Goal: Information Seeking & Learning: Learn about a topic

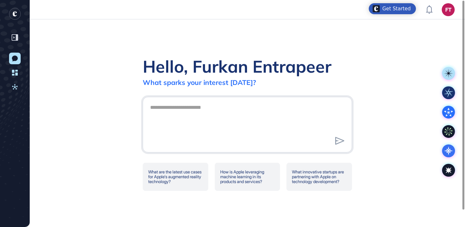
scroll to position [0, 0]
click at [12, 59] on icon at bounding box center [15, 59] width 6 height 6
click at [11, 58] on link "New Conversation" at bounding box center [15, 59] width 12 height 12
click at [40, 61] on div "Hello, Furkan Entrapeer What sparks your interest today? What are the latest us…" at bounding box center [248, 123] width 436 height 208
click at [16, 69] on link "Dashboard" at bounding box center [15, 73] width 12 height 12
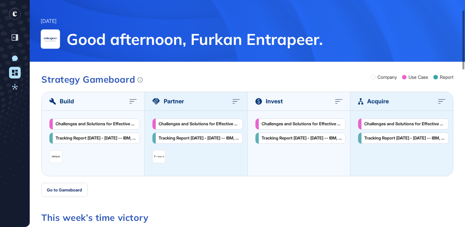
scroll to position [38, 0]
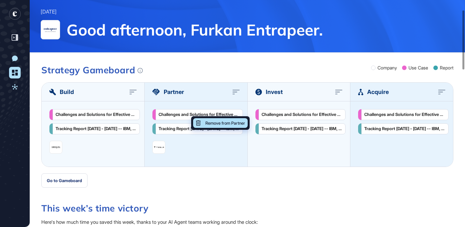
click at [213, 124] on span "Remove from Partner" at bounding box center [226, 123] width 40 height 4
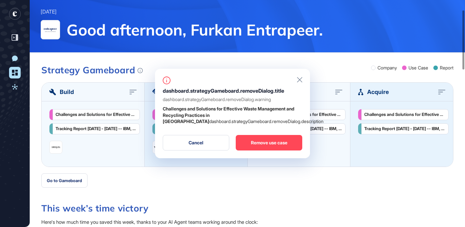
drag, startPoint x: 162, startPoint y: 90, endPoint x: 307, endPoint y: 124, distance: 148.9
click at [307, 124] on div "dashboard.strategyGameboard.removeDialog.title dashboard.strategyGameboard.remo…" at bounding box center [232, 114] width 155 height 90
click at [283, 108] on strong "Challenges and Solutions for Effective Waste Management and Recycling Practices…" at bounding box center [229, 115] width 132 height 18
click at [299, 82] on icon at bounding box center [299, 79] width 5 height 5
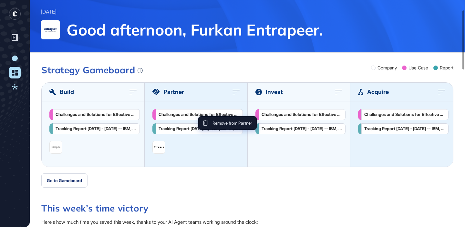
click at [198, 120] on div "Remove from Partner" at bounding box center [227, 123] width 58 height 14
click at [183, 116] on div "Challenges and Solutions for Effective Waste Management and Recycling Practices…" at bounding box center [199, 113] width 81 height 5
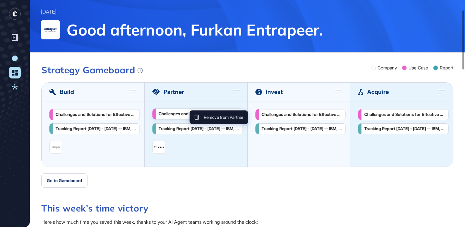
click at [203, 114] on div "Remove from Partner" at bounding box center [219, 117] width 55 height 10
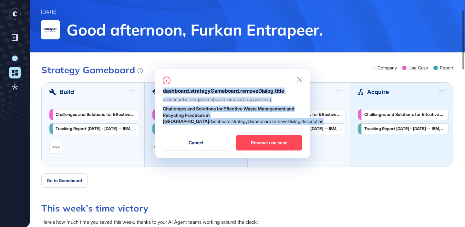
drag, startPoint x: 162, startPoint y: 90, endPoint x: 298, endPoint y: 122, distance: 139.8
click at [298, 122] on div "dashboard.strategyGameboard.removeDialog.title dashboard.strategyGameboard.remo…" at bounding box center [232, 114] width 155 height 90
click at [299, 120] on p "Challenges and Solutions for Effective Waste Management and Recycling Practices…" at bounding box center [233, 115] width 140 height 19
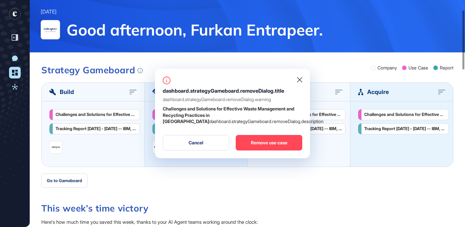
click at [300, 78] on icon at bounding box center [299, 79] width 5 height 5
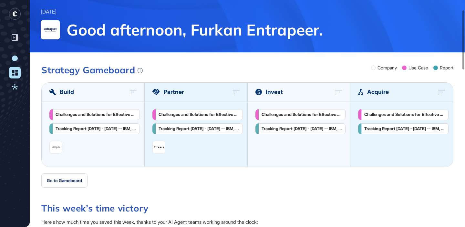
click at [16, 16] on rect "entrapeer-logo" at bounding box center [15, 14] width 12 height 12
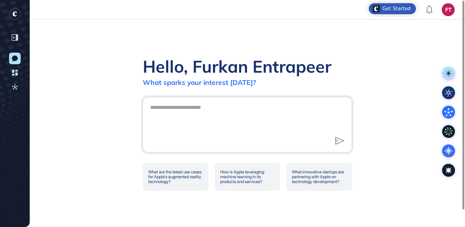
click at [195, 34] on div "Hello, Furkan Entrapeer What sparks your interest today? What are the latest us…" at bounding box center [248, 123] width 436 height 208
click at [185, 97] on div at bounding box center [247, 125] width 209 height 56
click at [174, 116] on textarea at bounding box center [247, 123] width 202 height 45
type textarea "*"
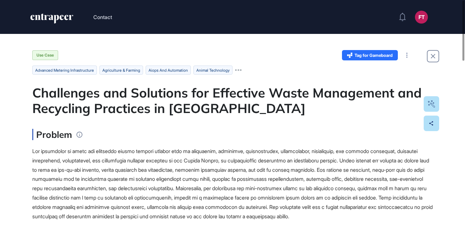
click at [374, 56] on span "Tag for Gameboard" at bounding box center [374, 55] width 38 height 4
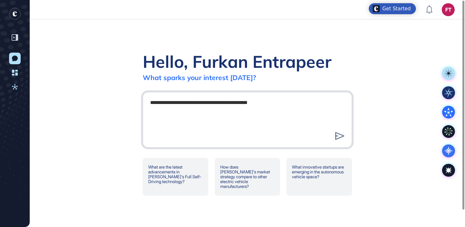
type textarea "**********"
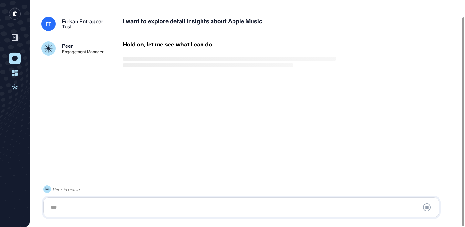
scroll to position [18, 0]
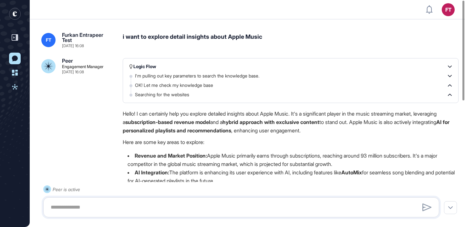
click at [254, 36] on div "i want to explore detail insights about Apple Music" at bounding box center [291, 40] width 336 height 16
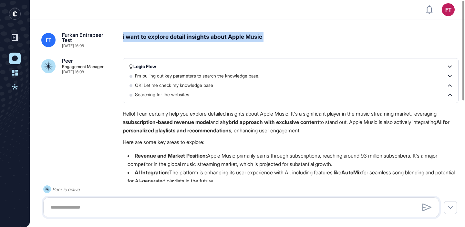
copy div "i want to explore detail insights about Apple Music"
click at [13, 35] on icon at bounding box center [15, 37] width 6 height 6
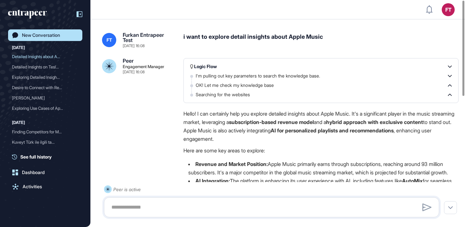
click at [24, 30] on link "New Conversation" at bounding box center [45, 35] width 74 height 12
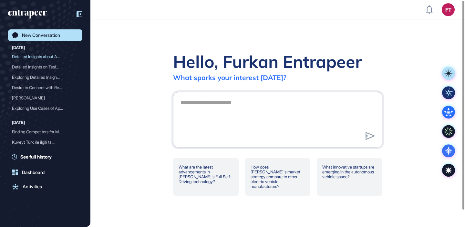
click at [78, 15] on icon at bounding box center [80, 14] width 6 height 6
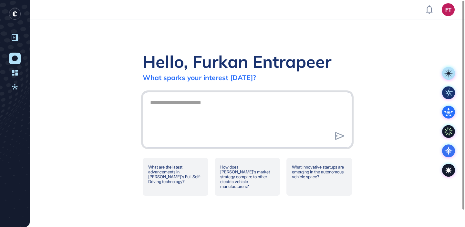
click at [240, 116] on textarea at bounding box center [247, 118] width 202 height 45
paste textarea "**********"
type textarea "**********"
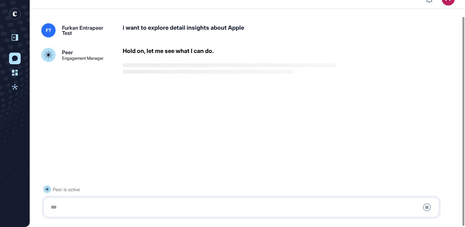
scroll to position [18, 0]
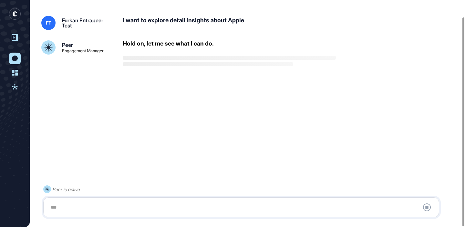
click at [11, 37] on div at bounding box center [15, 37] width 12 height 12
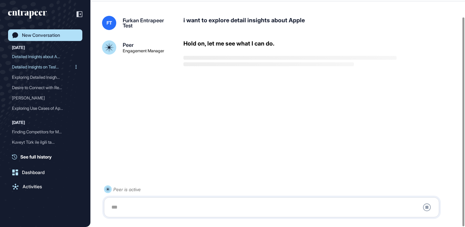
click at [47, 68] on div "Detailed Insights on Tesl..." at bounding box center [42, 67] width 61 height 10
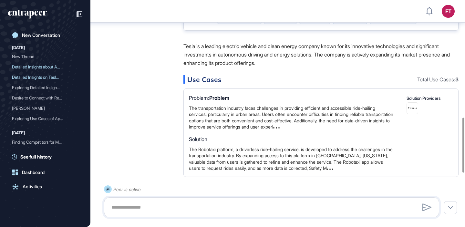
scroll to position [486, 0]
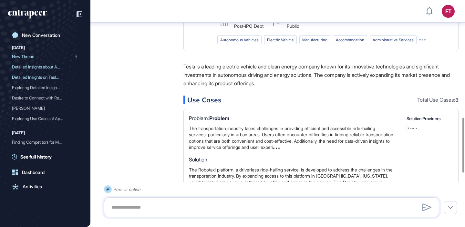
click at [45, 59] on div "New Thread" at bounding box center [42, 56] width 61 height 10
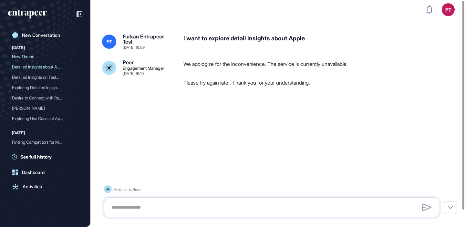
click at [272, 38] on div "i want to explore detail insights about Apple" at bounding box center [321, 42] width 275 height 16
copy div "i want to explore detail insights about Apple"
click at [32, 35] on div "New Conversation" at bounding box center [41, 35] width 38 height 5
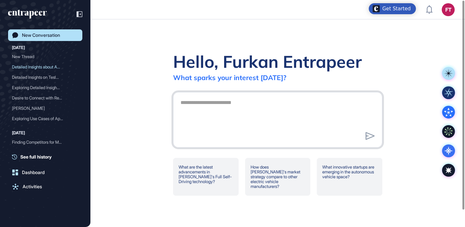
click at [239, 123] on textarea at bounding box center [278, 118] width 202 height 45
paste textarea "**********"
type textarea "**********"
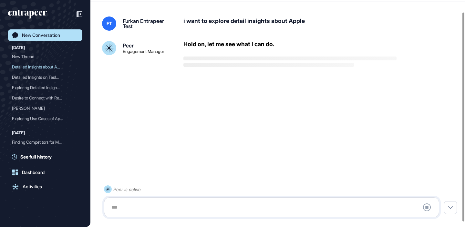
scroll to position [18, 0]
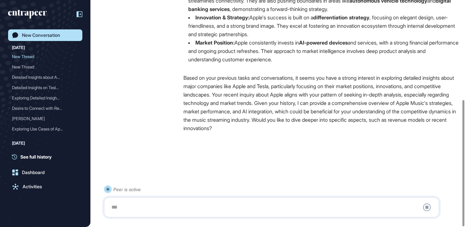
click at [75, 14] on div at bounding box center [76, 14] width 12 height 12
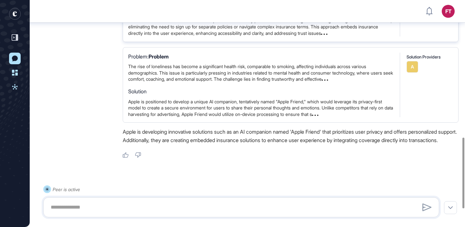
scroll to position [441, 0]
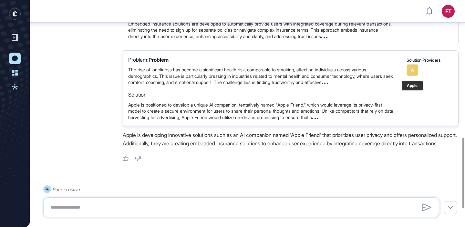
click at [410, 76] on link "A" at bounding box center [413, 70] width 12 height 12
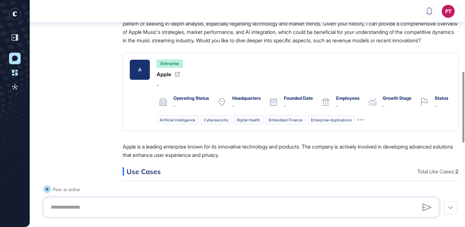
scroll to position [0, 0]
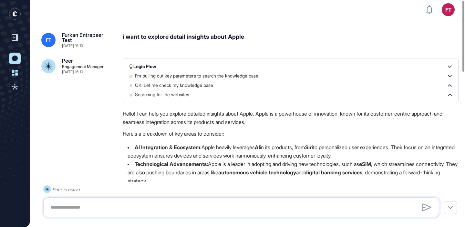
click at [225, 38] on div "i want to explore detail insights about Apple" at bounding box center [291, 40] width 336 height 16
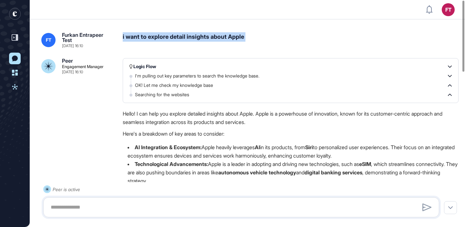
copy div "i want to explore detail insights about Apple"
click at [13, 62] on link "New Conversation" at bounding box center [15, 59] width 12 height 12
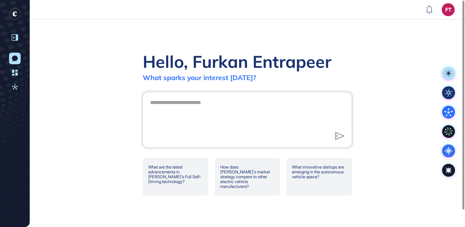
click at [16, 37] on icon at bounding box center [15, 37] width 6 height 6
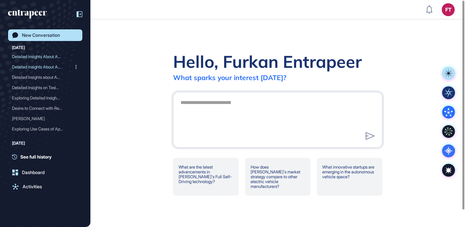
click at [40, 64] on div "Detailed Insights About A..." at bounding box center [42, 67] width 61 height 10
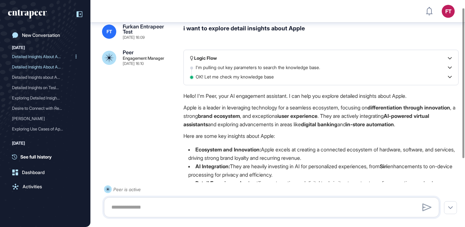
scroll to position [12, 0]
click at [41, 58] on div "Detailed Insights About A..." at bounding box center [42, 56] width 61 height 10
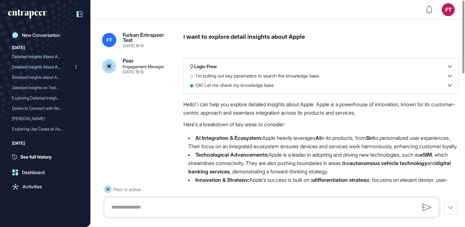
click at [42, 68] on div "Detailed Insights About A..." at bounding box center [42, 67] width 61 height 10
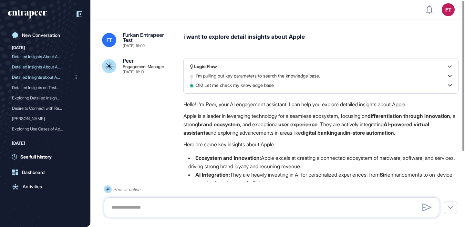
click at [42, 75] on div "Detailed Insights about A..." at bounding box center [42, 77] width 61 height 10
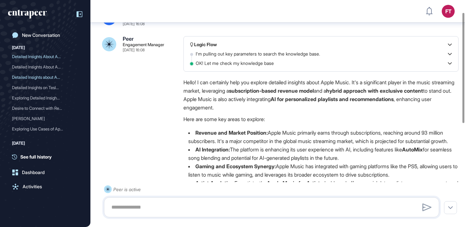
scroll to position [34, 0]
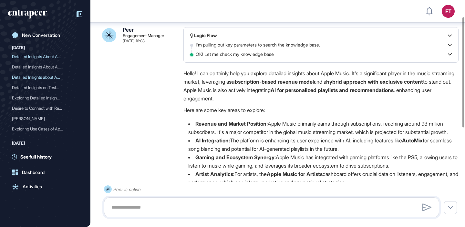
click at [82, 17] on div "New Conversation Today Detailed Insights About A... Detailed Insights About A..…" at bounding box center [45, 113] width 90 height 227
click at [78, 16] on icon at bounding box center [80, 14] width 6 height 6
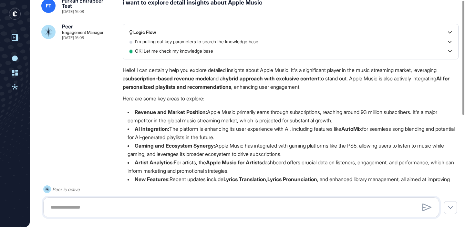
scroll to position [0, 0]
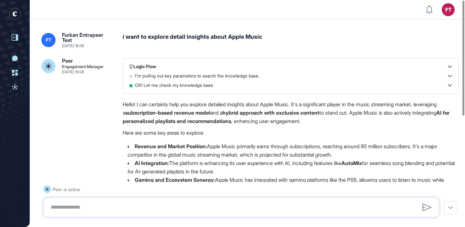
click at [207, 35] on div "i want to explore detail insights about Apple Music" at bounding box center [291, 40] width 336 height 16
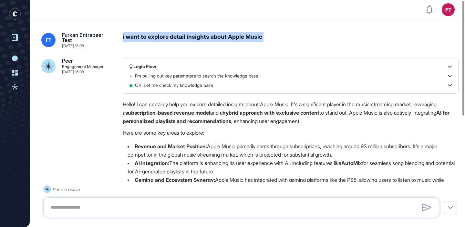
copy div "i want to explore detail insights about Apple Music"
click at [20, 13] on rect "entrapeer-logo" at bounding box center [15, 14] width 12 height 12
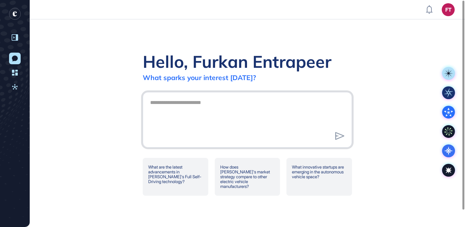
click at [201, 122] on textarea at bounding box center [247, 118] width 202 height 45
paste textarea "**********"
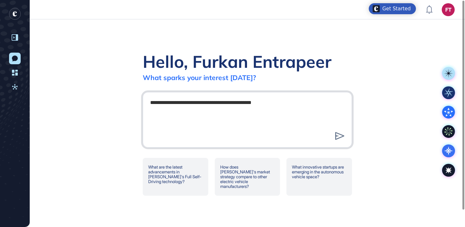
click at [269, 104] on textarea "**********" at bounding box center [247, 118] width 202 height 45
type textarea "**********"
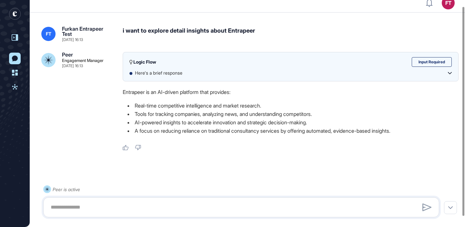
scroll to position [18, 0]
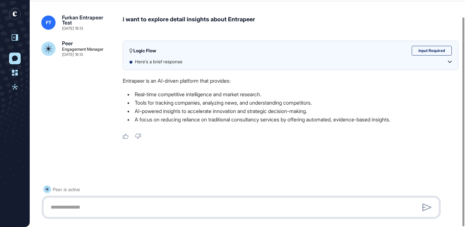
click at [225, 205] on textarea at bounding box center [241, 207] width 389 height 13
type textarea "**********"
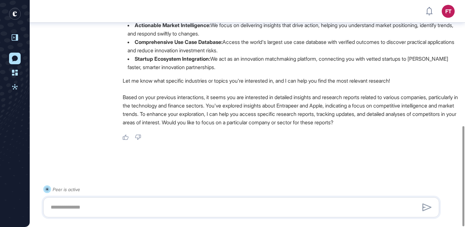
scroll to position [286, 0]
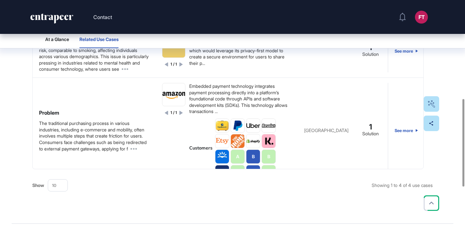
scroll to position [72, 0]
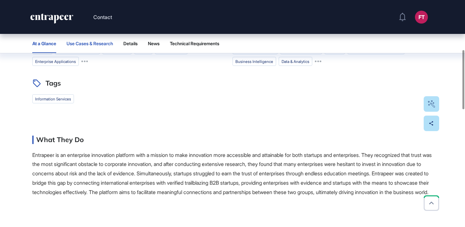
click at [123, 46] on button "Use Cases & Research" at bounding box center [130, 43] width 14 height 19
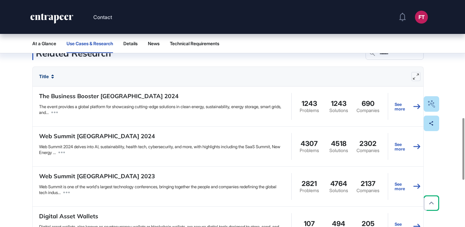
scroll to position [508, 0]
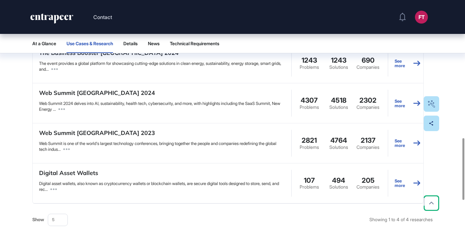
click at [48, 19] on icon "entrapeer-logo" at bounding box center [52, 19] width 44 height 10
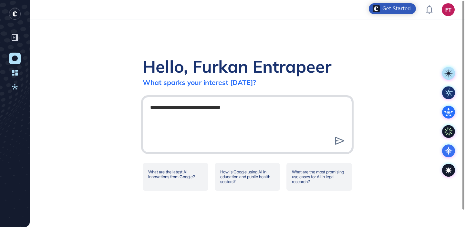
type textarea "**********"
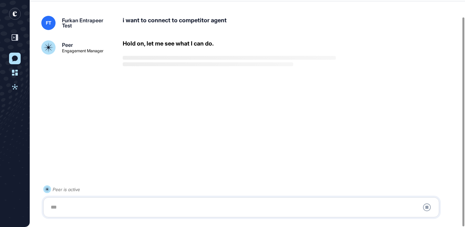
scroll to position [18, 0]
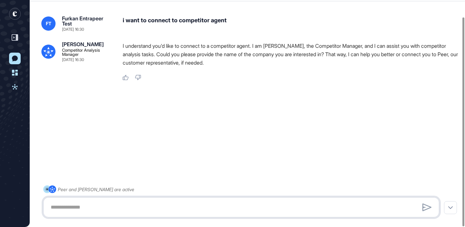
click at [252, 209] on textarea at bounding box center [241, 207] width 389 height 13
type textarea "*"
type textarea "*****"
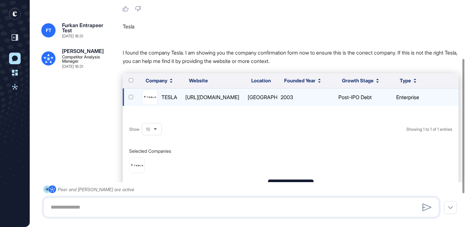
scroll to position [58, 0]
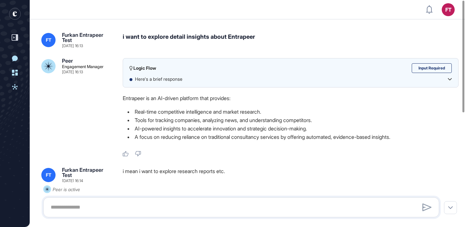
click at [191, 36] on div "i want to explore detail insights about Entrapeer" at bounding box center [291, 40] width 336 height 16
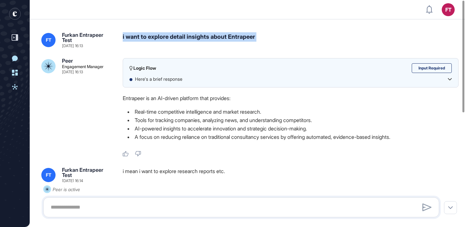
copy div "i want to explore detail insights about Entrapeer"
click at [20, 10] on icon "entrapeer-logo" at bounding box center [15, 13] width 12 height 13
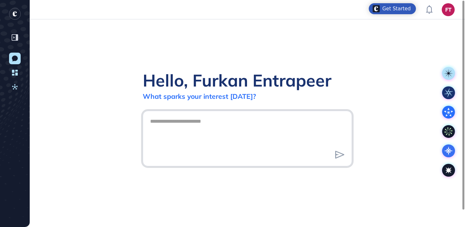
click at [227, 133] on textarea at bounding box center [247, 137] width 202 height 45
paste textarea "**********"
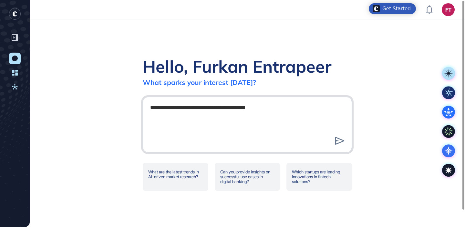
type textarea "**********"
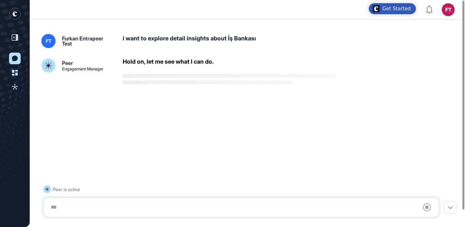
scroll to position [18, 0]
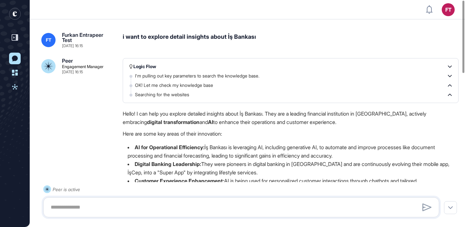
click at [175, 34] on div "i want to explore detail insights about İş Bankası" at bounding box center [291, 40] width 336 height 16
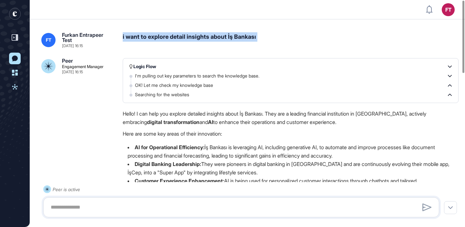
copy div "i want to explore detail insights about İş Bankası"
click at [14, 38] on icon at bounding box center [14, 38] width 1 height 2
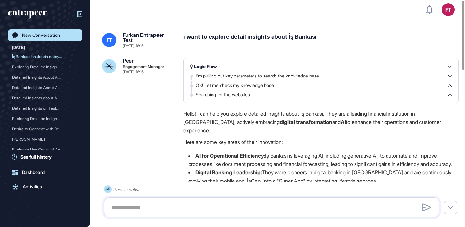
click at [32, 38] on link "New Conversation" at bounding box center [45, 35] width 74 height 12
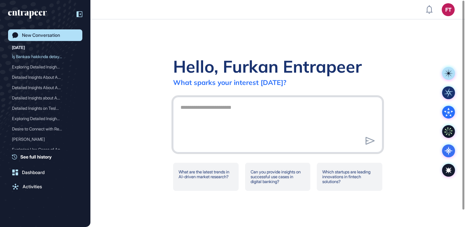
click at [218, 116] on textarea at bounding box center [278, 123] width 202 height 45
paste textarea "**********"
type textarea "**********"
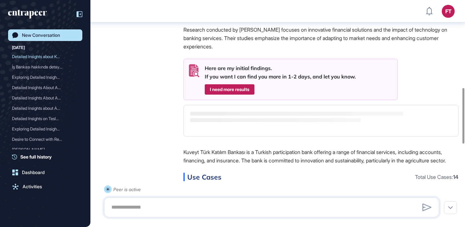
click at [80, 14] on icon at bounding box center [80, 14] width 1 height 2
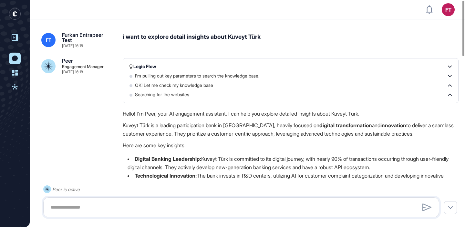
click at [173, 40] on div "i want to explore detail insights about Kuveyt Türk" at bounding box center [291, 40] width 336 height 16
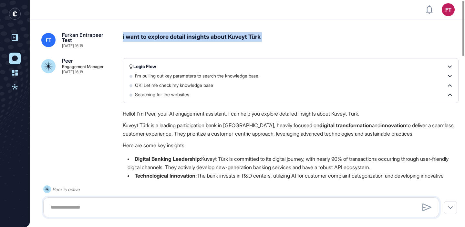
copy div "i want to explore detail insights about Kuveyt Türk"
click at [20, 63] on link "New Conversation" at bounding box center [15, 59] width 12 height 12
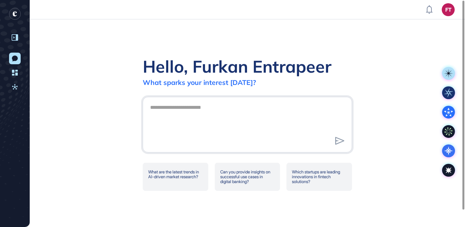
click at [260, 153] on div "Hello, Furkan Entrapeer What sparks your interest [DATE]? What are the latest t…" at bounding box center [248, 123] width 230 height 135
click at [207, 110] on textarea at bounding box center [247, 123] width 202 height 45
paste textarea "**********"
click at [288, 109] on textarea "**********" at bounding box center [247, 123] width 202 height 45
type textarea "**********"
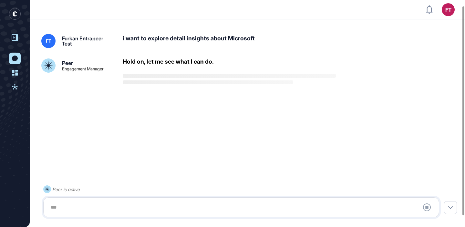
scroll to position [18, 0]
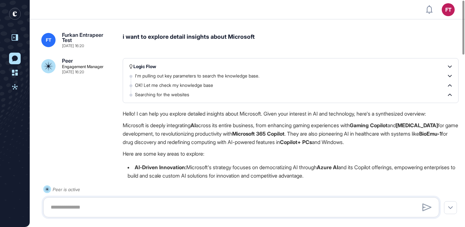
click at [17, 57] on icon at bounding box center [15, 59] width 6 height 6
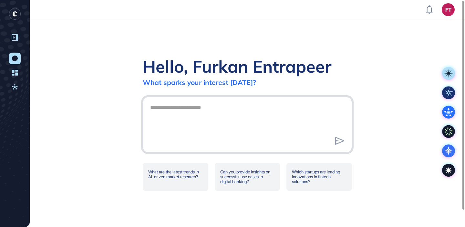
click at [191, 113] on textarea at bounding box center [247, 123] width 202 height 45
paste textarea "**********"
type textarea "**********"
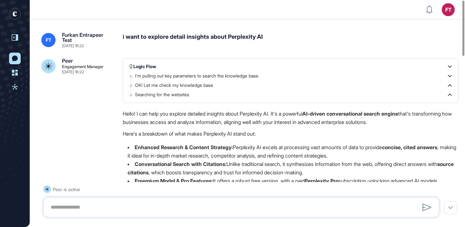
click at [212, 32] on div "i want to explore detail insights about Perplexity AI" at bounding box center [291, 40] width 336 height 16
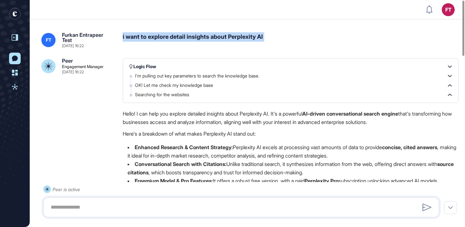
copy div "i want to explore detail insights about Perplexity AI"
click at [15, 58] on icon at bounding box center [15, 59] width 6 height 6
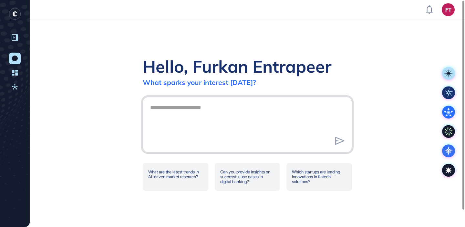
click at [279, 105] on textarea at bounding box center [247, 123] width 202 height 45
paste textarea "**********"
type textarea "**********"
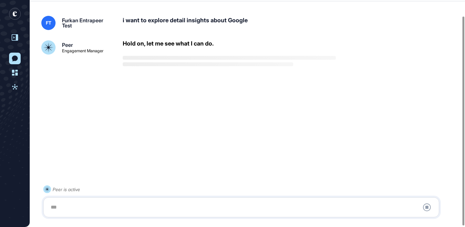
scroll to position [18, 0]
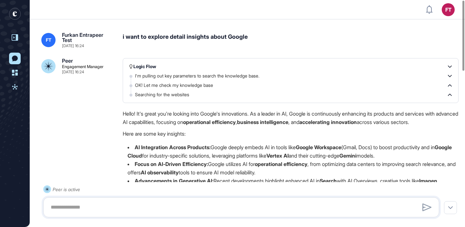
click at [178, 37] on div "i want to explore detail insights about Google" at bounding box center [291, 40] width 336 height 16
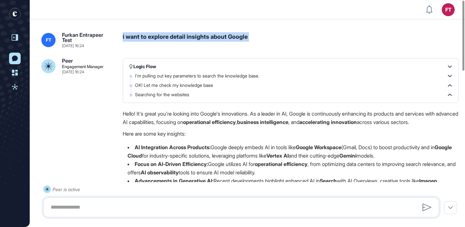
copy div "i want to explore detail insights about Google"
click at [14, 55] on link "New Conversation" at bounding box center [15, 59] width 12 height 12
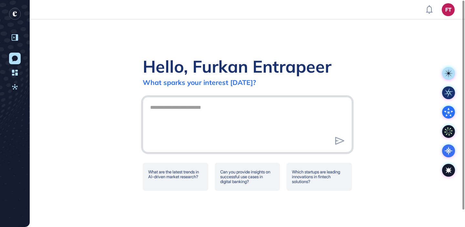
click at [195, 116] on textarea at bounding box center [247, 123] width 202 height 45
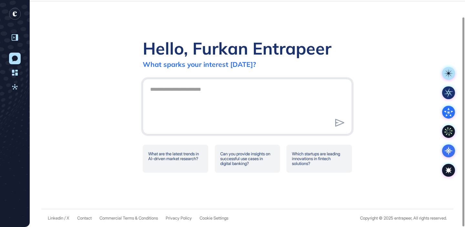
click at [19, 38] on div at bounding box center [15, 37] width 12 height 12
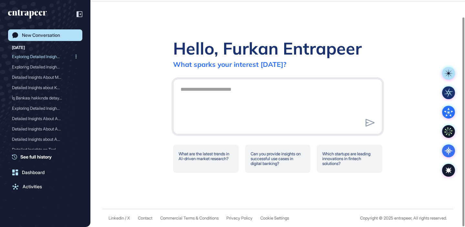
click at [45, 57] on div "Exploring Detailed Insigh..." at bounding box center [42, 56] width 61 height 10
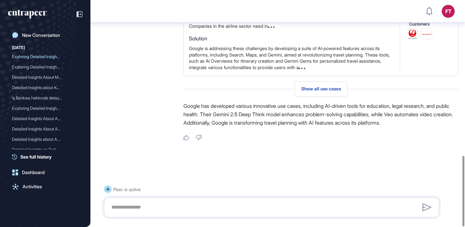
scroll to position [502, 0]
click at [325, 91] on span "Show all use cases" at bounding box center [322, 88] width 40 height 5
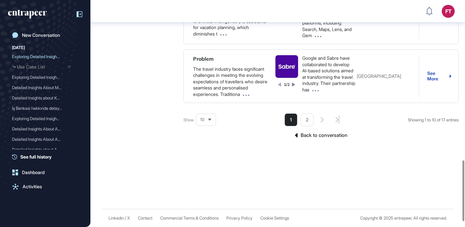
click at [74, 14] on div at bounding box center [76, 14] width 12 height 12
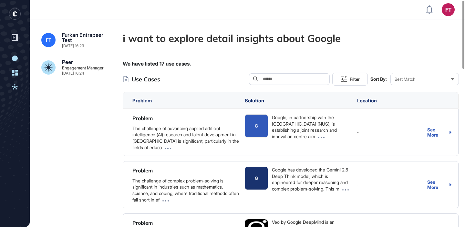
click at [15, 9] on rect "entrapeer-logo" at bounding box center [15, 14] width 12 height 12
